Goal: Entertainment & Leisure: Consume media (video, audio)

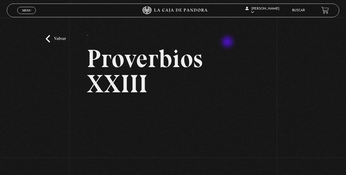
scroll to position [65, 0]
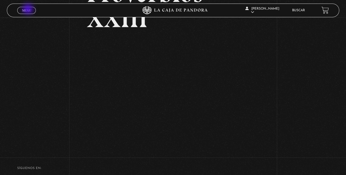
click at [28, 10] on span "Menu" at bounding box center [26, 10] width 9 height 3
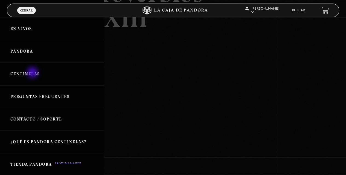
click at [33, 73] on link "Centinelas" at bounding box center [52, 74] width 104 height 23
click at [23, 52] on link "Pandora" at bounding box center [52, 51] width 104 height 23
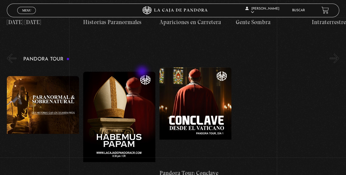
click at [309, 117] on div "Paranormal & Sobrenatural Pandora Tour: Habemus Papam Pandora Tour: Conclave de…" at bounding box center [176, 130] width 339 height 127
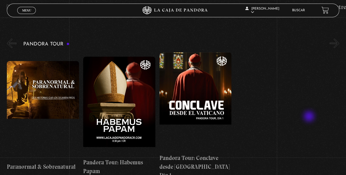
scroll to position [698, 0]
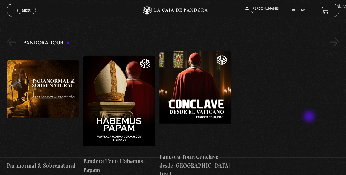
click at [42, 66] on figure at bounding box center [43, 109] width 72 height 98
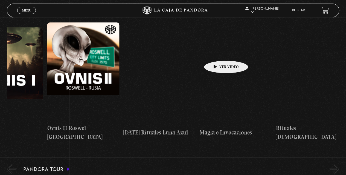
scroll to position [0, 494]
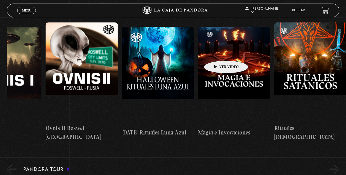
click at [162, 57] on figure at bounding box center [158, 76] width 72 height 98
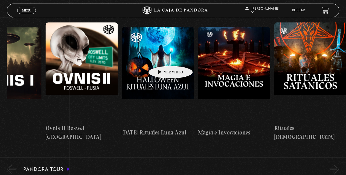
click at [172, 72] on figure at bounding box center [158, 76] width 72 height 98
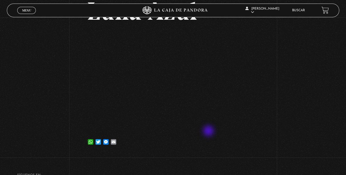
scroll to position [73, 0]
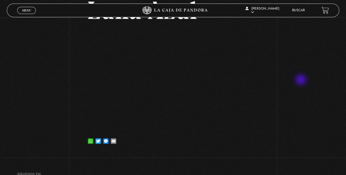
click at [301, 80] on div "Volver [DATE] [DATE] Rituales Luna Azul WhatsApp Twitter Messenger Email" at bounding box center [173, 48] width 346 height 209
